Goal: Find contact information: Find contact information

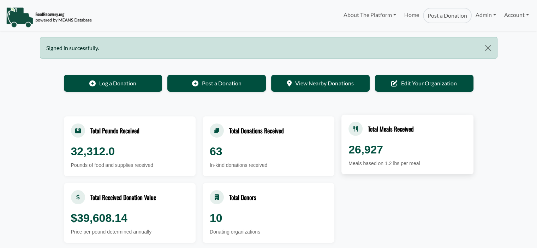
select select "Language Translate Widget"
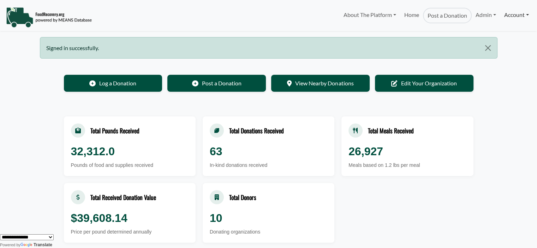
click at [516, 12] on link "Account" at bounding box center [516, 15] width 32 height 14
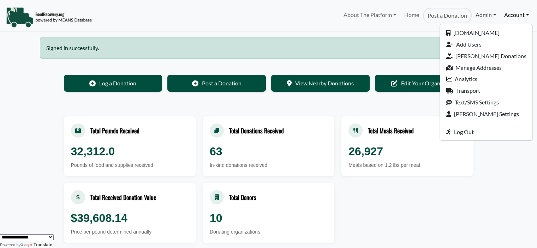
click at [486, 12] on link "Admin" at bounding box center [486, 15] width 28 height 14
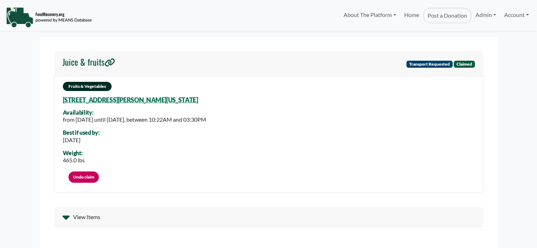
select select "Language Translate Widget"
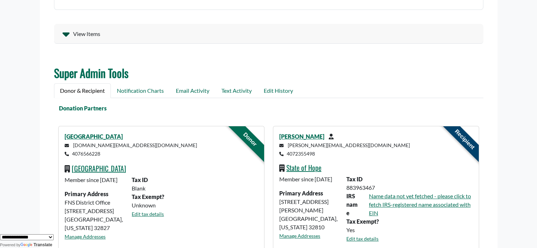
scroll to position [186, 0]
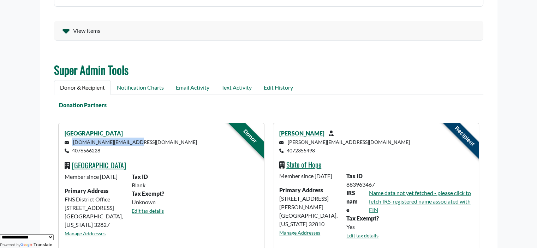
drag, startPoint x: 127, startPoint y: 142, endPoint x: 68, endPoint y: 144, distance: 59.0
click at [68, 144] on p "[DOMAIN_NAME][EMAIL_ADDRESS][DOMAIN_NAME] 4076566228" at bounding box center [161, 146] width 193 height 17
copy small "[DOMAIN_NAME][EMAIL_ADDRESS][DOMAIN_NAME]"
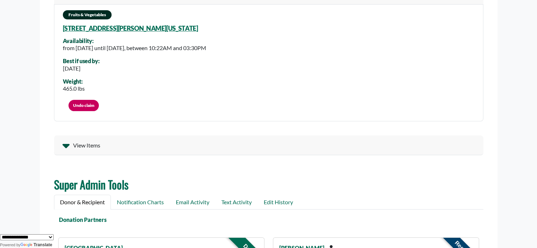
scroll to position [71, 0]
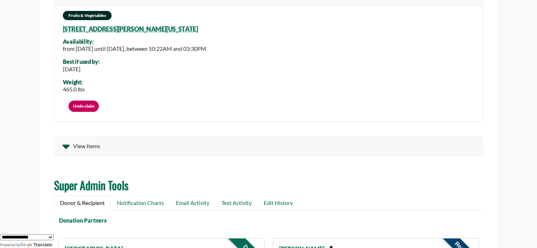
click at [97, 144] on span "View Items" at bounding box center [86, 146] width 27 height 8
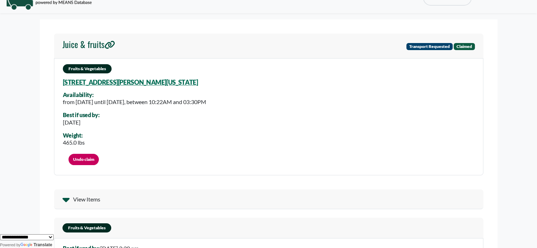
scroll to position [0, 0]
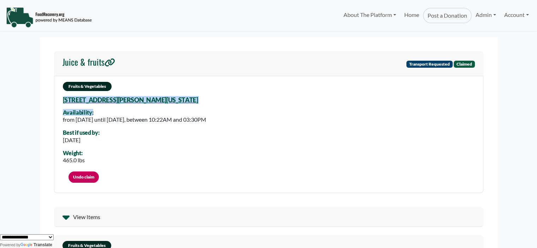
drag, startPoint x: 146, startPoint y: 102, endPoint x: 66, endPoint y: 100, distance: 79.9
click at [66, 100] on div "Fruits & Vegetables [STREET_ADDRESS][US_STATE] Availability: from [DATE] until …" at bounding box center [268, 135] width 429 height 118
click at [133, 112] on div "Availability:" at bounding box center [134, 112] width 143 height 6
click at [183, 103] on div "Fruits & Vegetables [STREET_ADDRESS][US_STATE] Availability: from [DATE] until …" at bounding box center [268, 135] width 429 height 118
drag, startPoint x: 111, startPoint y: 101, endPoint x: 172, endPoint y: 102, distance: 61.1
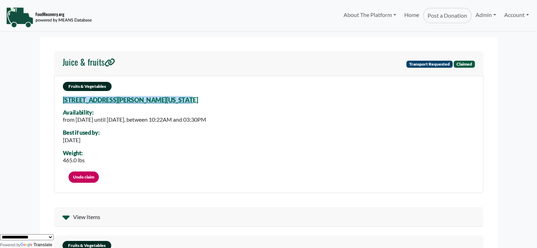
click at [172, 102] on div "Fruits & Vegetables [STREET_ADDRESS][US_STATE] Availability: from [DATE] until …" at bounding box center [268, 135] width 429 height 118
copy div "[STREET_ADDRESS][PERSON_NAME][US_STATE]"
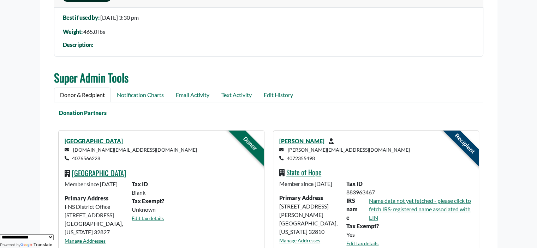
scroll to position [257, 0]
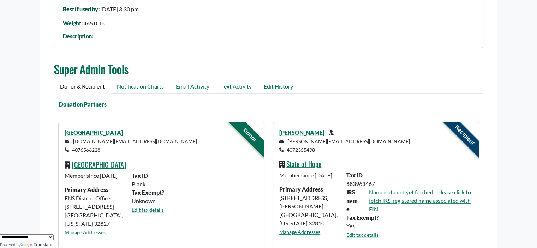
drag, startPoint x: 113, startPoint y: 149, endPoint x: 72, endPoint y: 150, distance: 41.3
click at [72, 150] on p "[DOMAIN_NAME][EMAIL_ADDRESS][DOMAIN_NAME] 4076566228" at bounding box center [161, 145] width 193 height 17
copy small "4076566228"
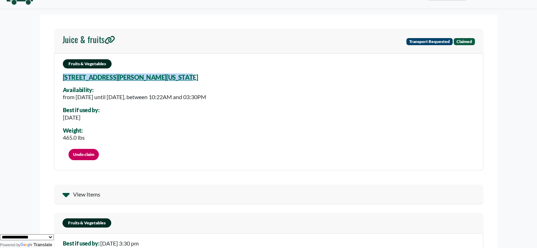
scroll to position [20, 0]
